Goal: Task Accomplishment & Management: Manage account settings

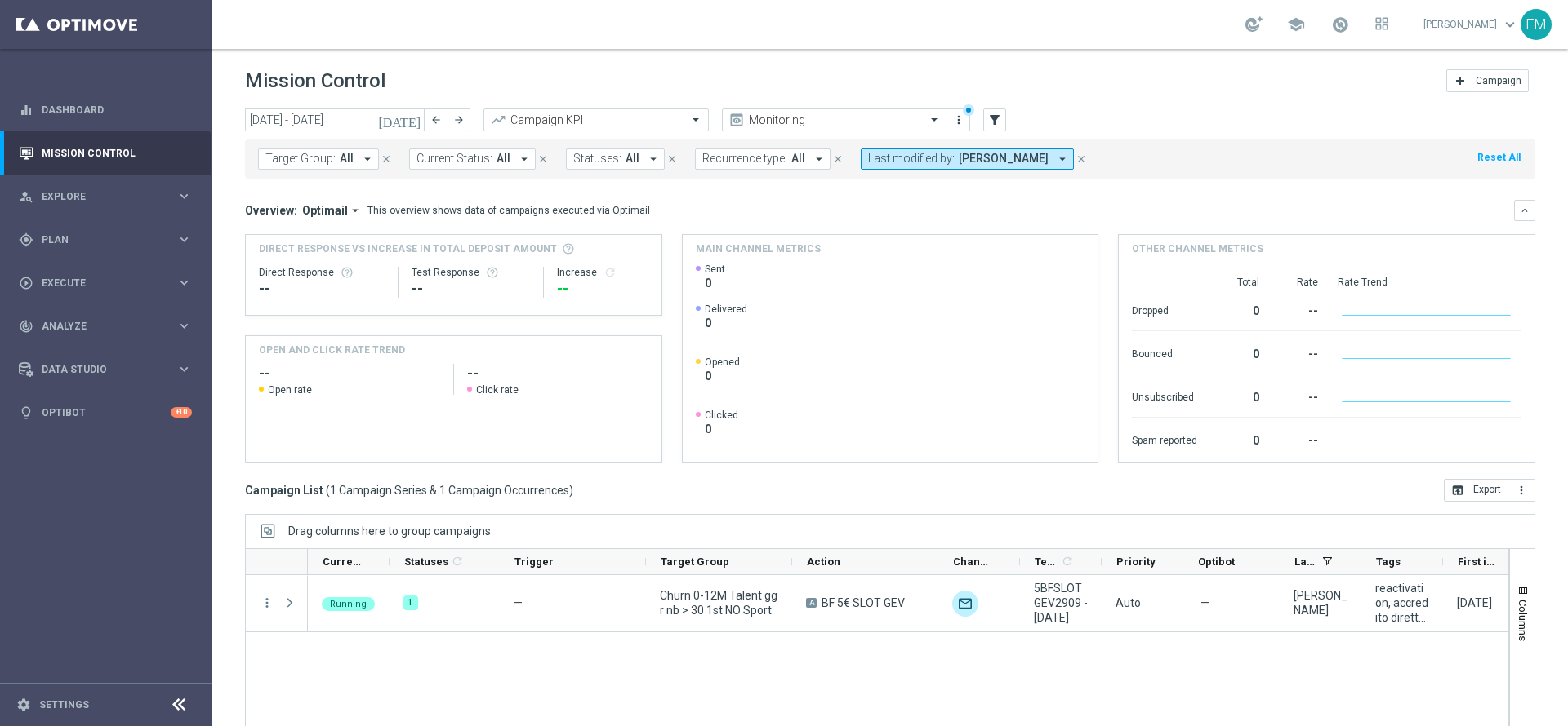
scroll to position [90, 0]
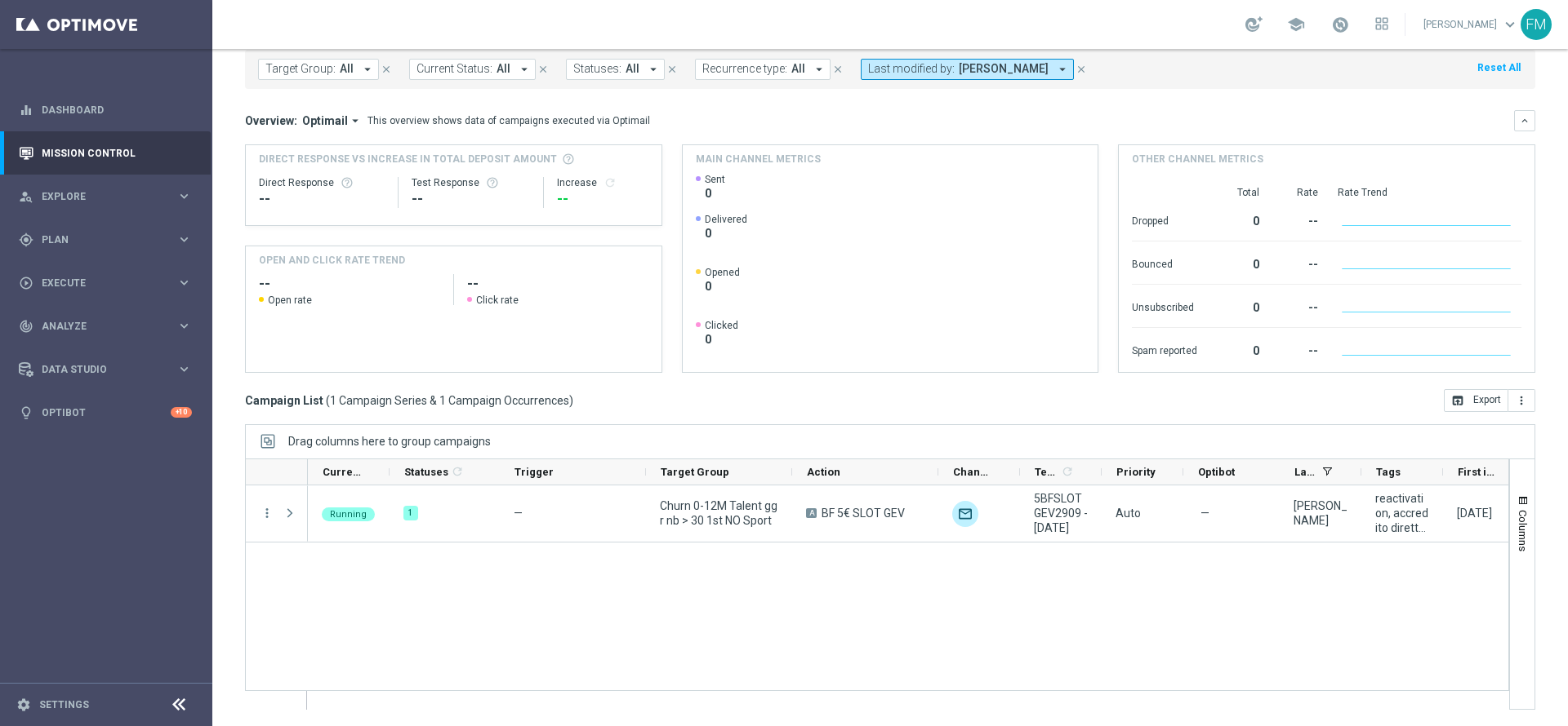
click at [1086, 68] on icon "close" at bounding box center [1081, 69] width 11 height 11
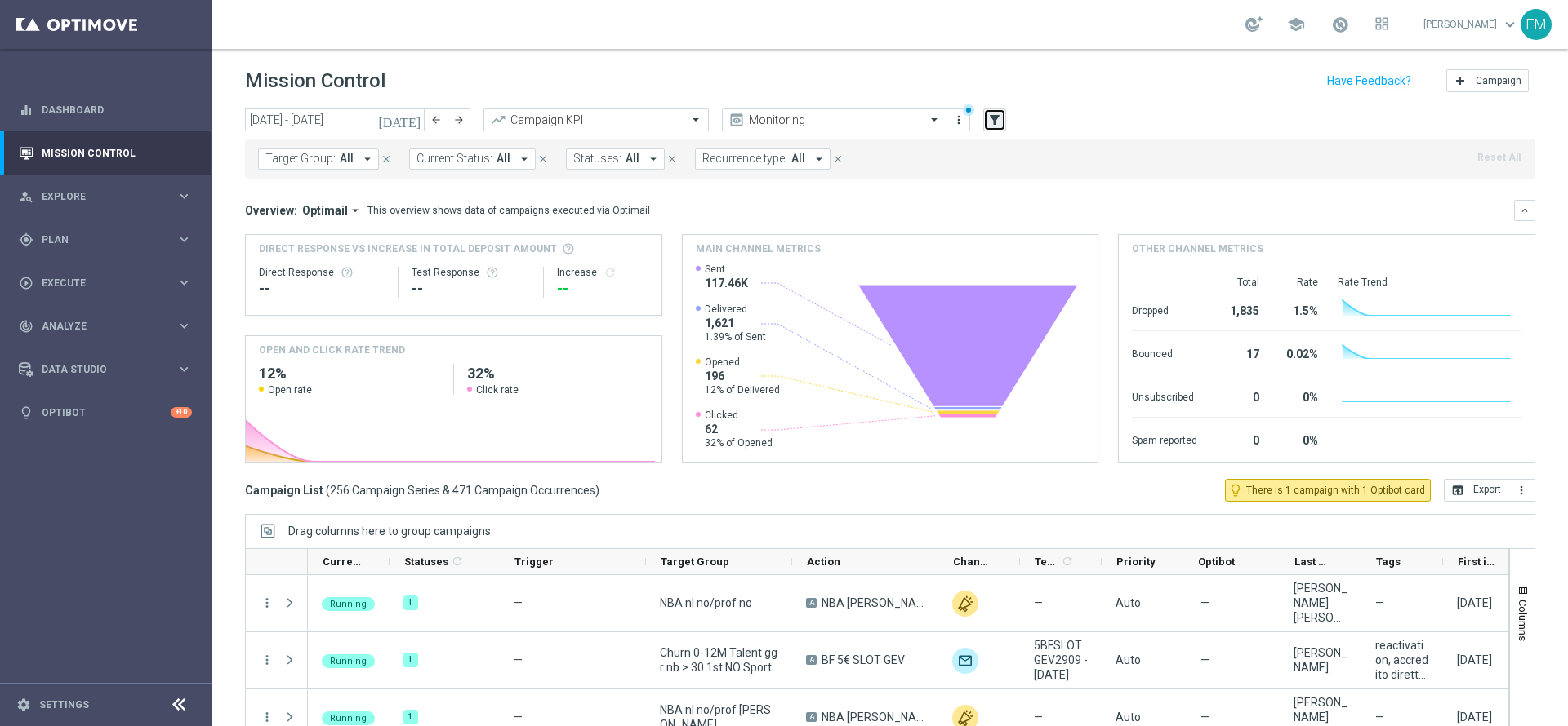
click at [1004, 119] on button "filter_alt" at bounding box center [994, 120] width 22 height 22
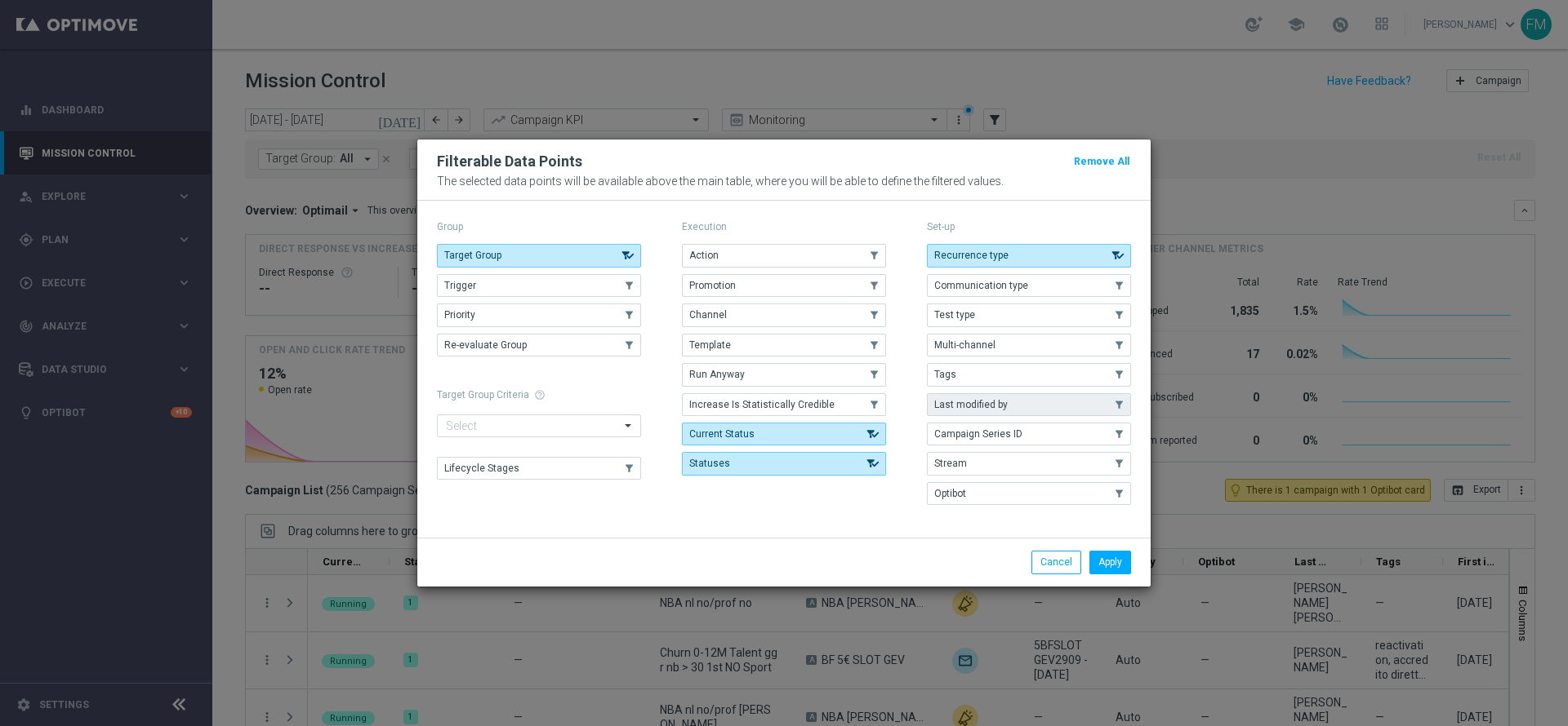
click at [1002, 412] on button "Last modified by" at bounding box center [1029, 405] width 204 height 22
click at [1119, 567] on button "Apply" at bounding box center [1110, 562] width 42 height 22
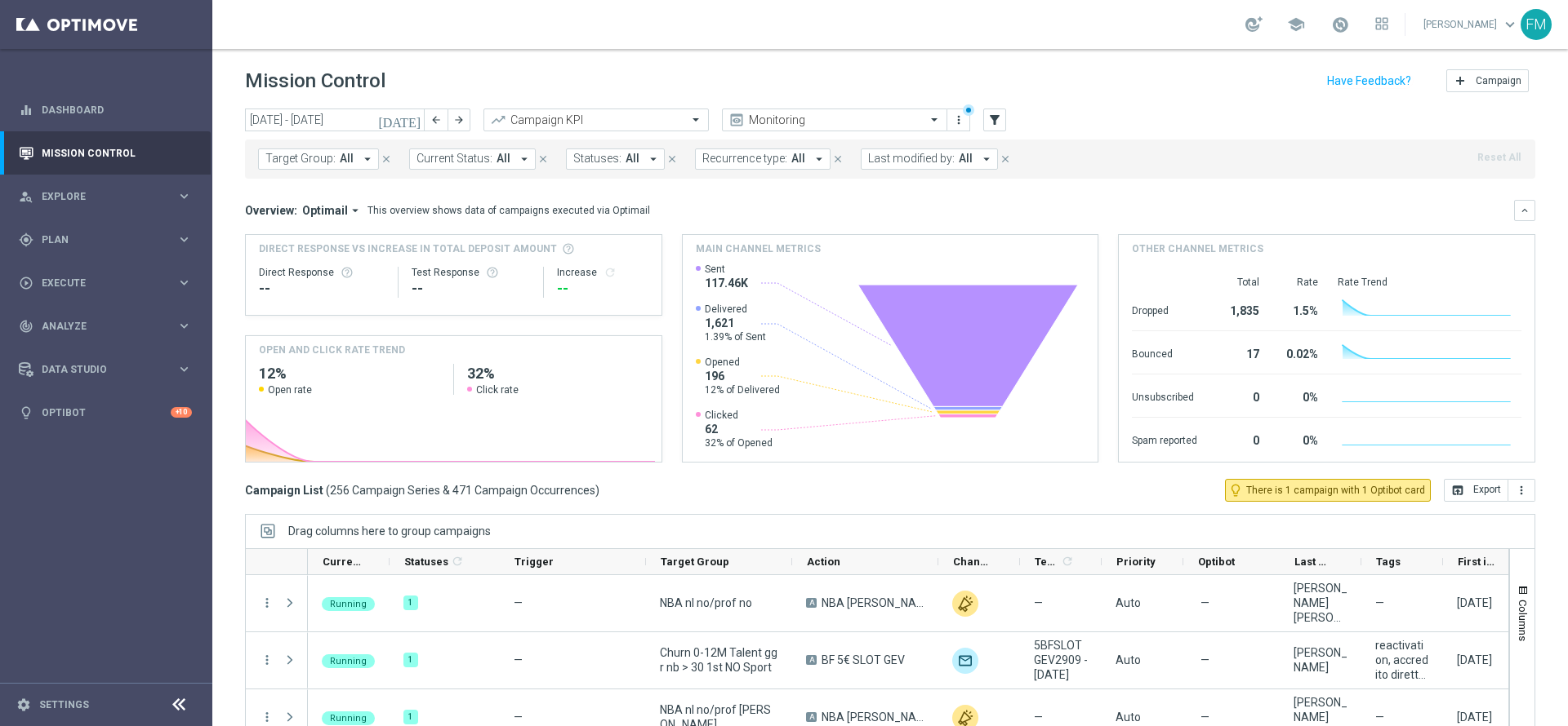
click at [958, 154] on span "All" at bounding box center [965, 158] width 14 height 14
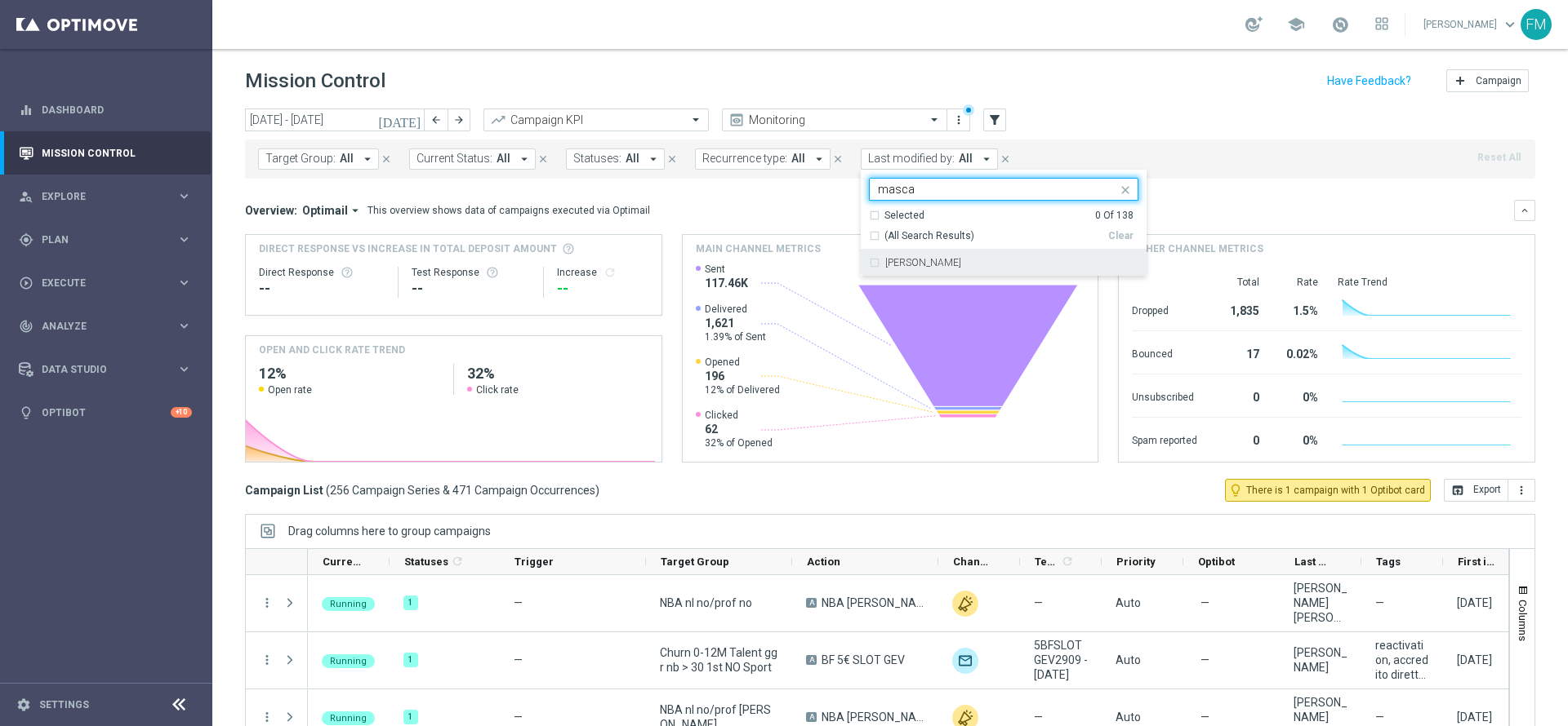
click at [939, 273] on div "[PERSON_NAME]" at bounding box center [1003, 263] width 269 height 26
type input "masca"
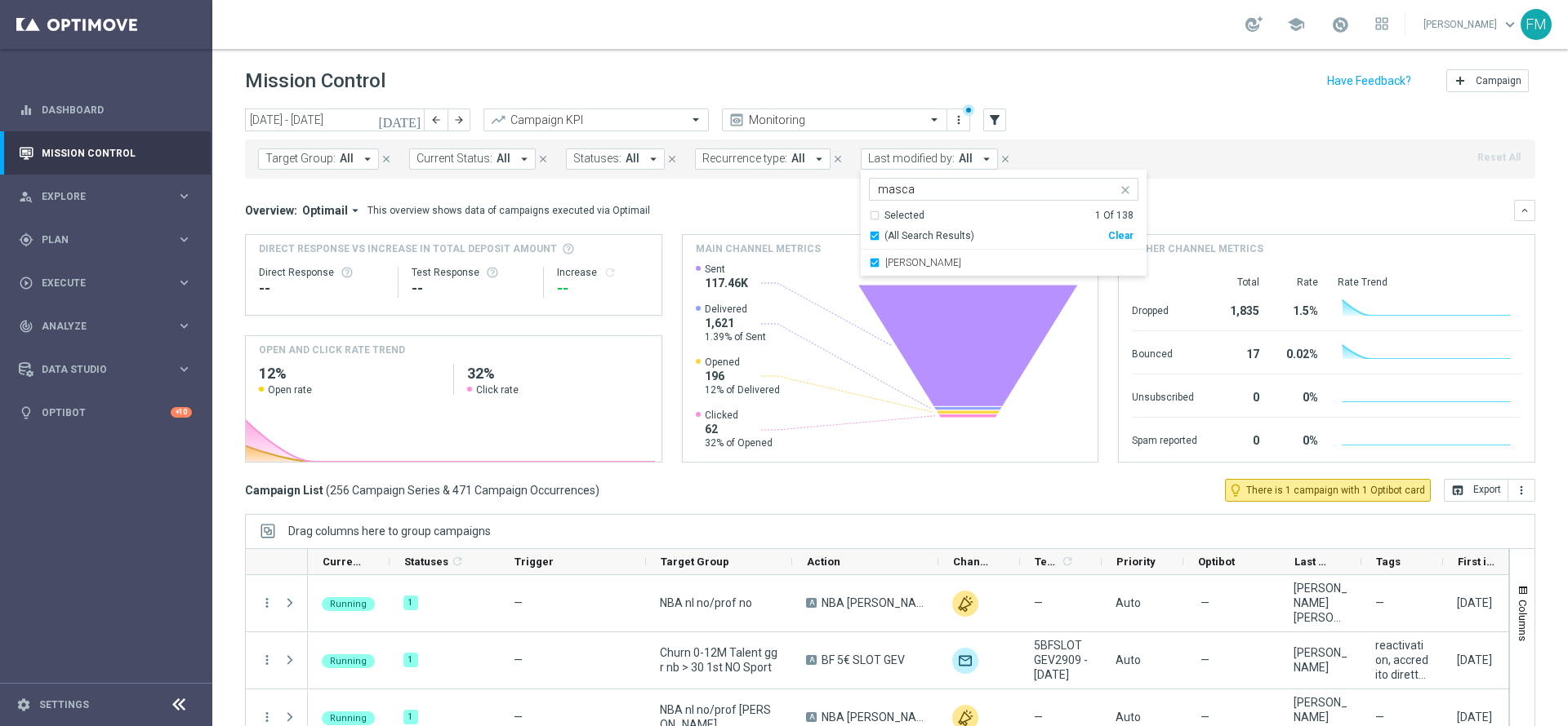
click at [1126, 78] on div "Mission Control add Campaign" at bounding box center [890, 81] width 1290 height 32
